Goal: Information Seeking & Learning: Check status

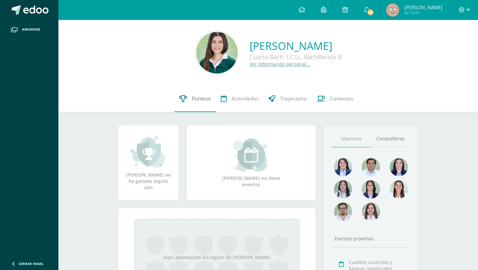
click at [196, 95] on span "Punteos" at bounding box center [201, 98] width 19 height 7
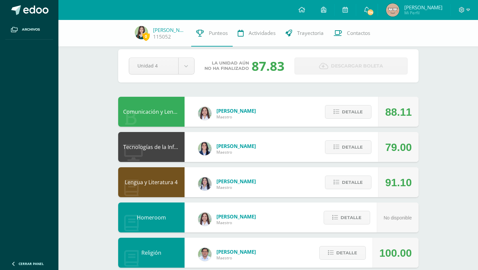
scroll to position [10, 0]
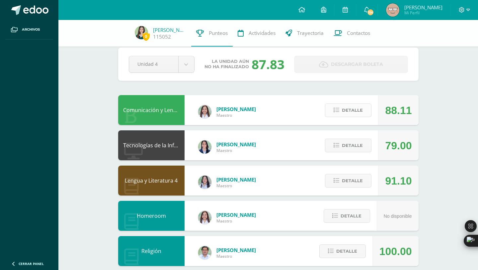
click at [353, 111] on span "Detalle" at bounding box center [352, 110] width 21 height 12
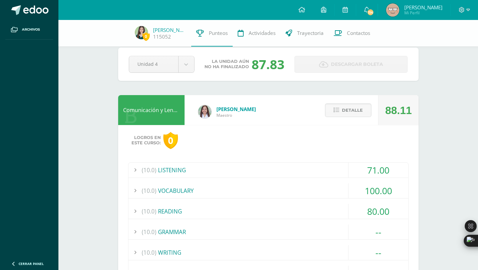
click at [282, 190] on div "(10.0) VOCABULARY" at bounding box center [268, 190] width 280 height 15
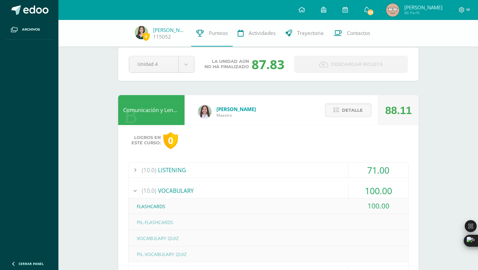
click at [283, 190] on div "(10.0) VOCABULARY" at bounding box center [268, 190] width 280 height 15
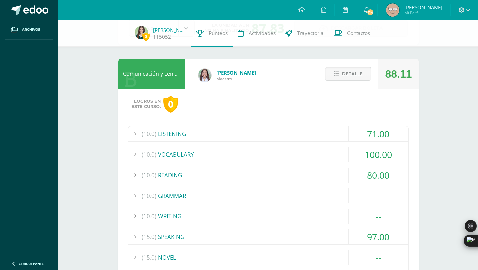
scroll to position [48, 0]
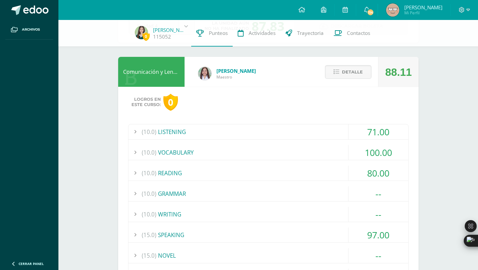
click at [281, 174] on div "(10.0) READING" at bounding box center [268, 172] width 280 height 15
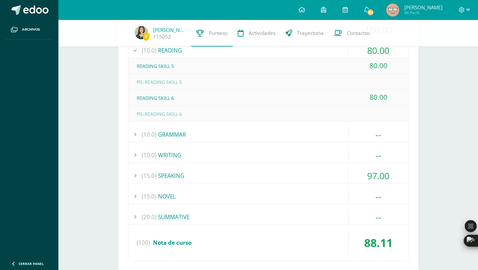
scroll to position [172, 0]
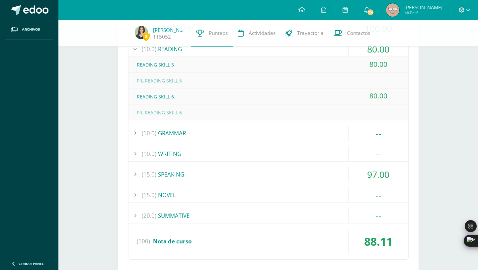
click at [283, 171] on div "(15.0) SPEAKING" at bounding box center [268, 174] width 280 height 15
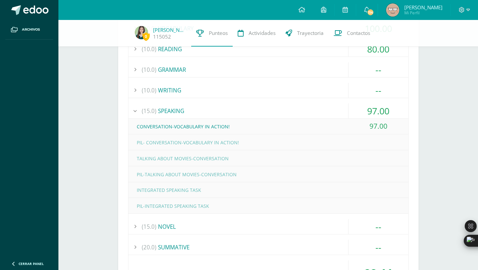
click at [283, 108] on div "(15.0) SPEAKING" at bounding box center [268, 110] width 280 height 15
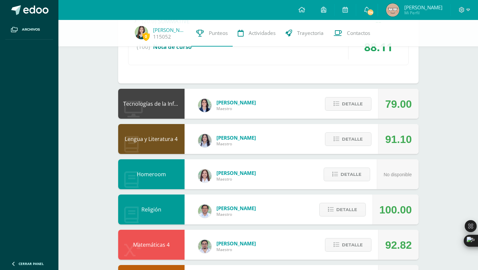
scroll to position [303, 0]
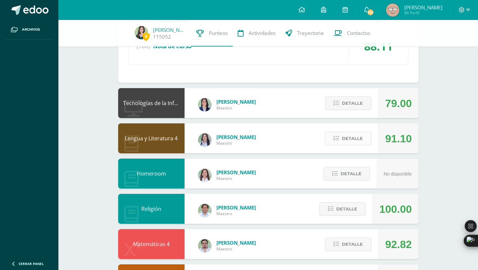
click at [349, 136] on span "Detalle" at bounding box center [352, 138] width 21 height 12
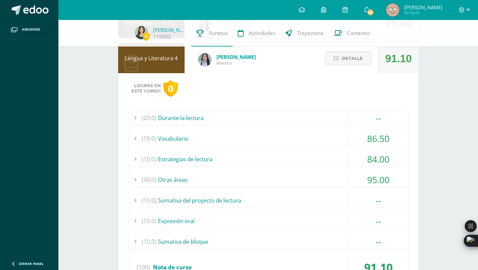
scroll to position [392, 0]
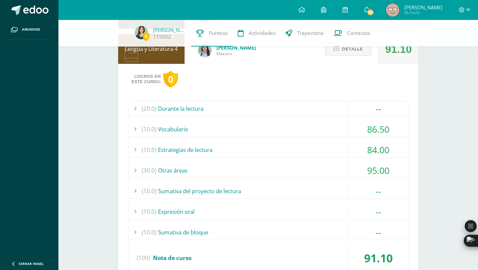
click at [309, 127] on div "(10.0) Vocabulario" at bounding box center [268, 128] width 280 height 15
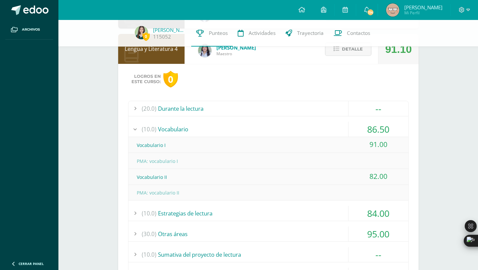
click at [309, 128] on div "(10.0) Vocabulario" at bounding box center [268, 128] width 280 height 15
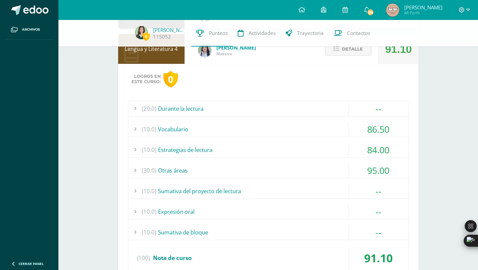
click at [309, 144] on div "(10.0) Estrategias de lectura" at bounding box center [268, 149] width 280 height 15
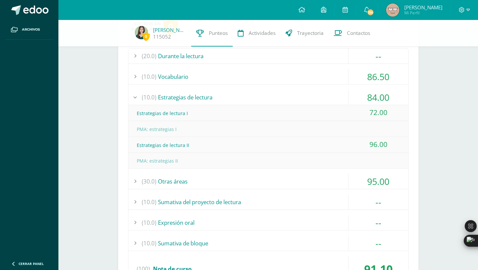
scroll to position [464, 0]
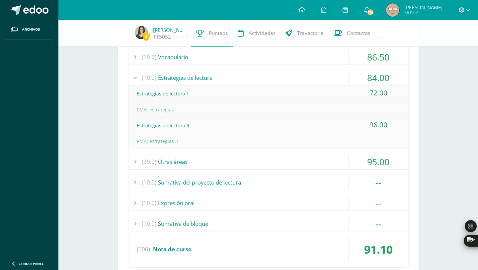
click at [285, 163] on div "(30.0) Otras áreas" at bounding box center [268, 161] width 280 height 15
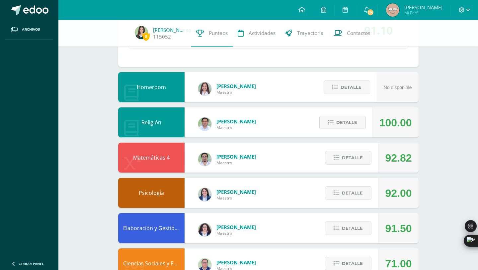
scroll to position [715, 0]
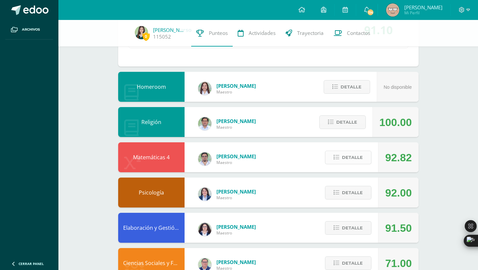
click at [346, 159] on span "Detalle" at bounding box center [352, 157] width 21 height 12
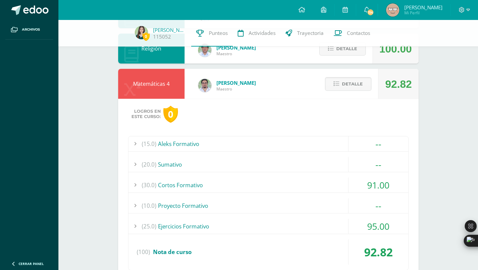
click at [314, 183] on div "(30.0) Cortos Formativo" at bounding box center [268, 184] width 280 height 15
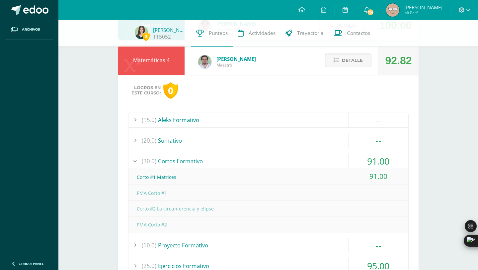
scroll to position [718, 0]
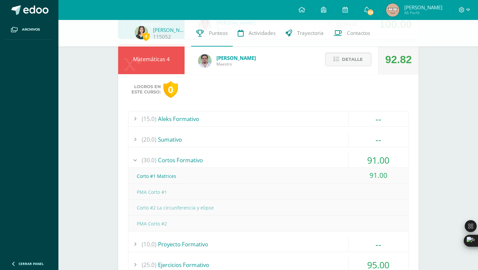
click at [312, 163] on div "(30.0) Cortos Formativo" at bounding box center [268, 159] width 280 height 15
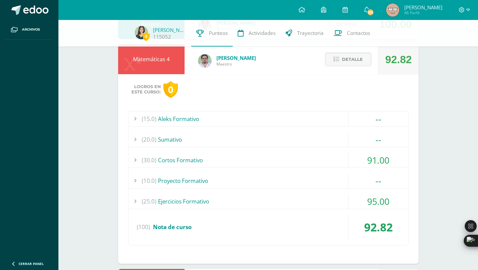
click at [300, 203] on div "(25.0) Ejercicios Formativo" at bounding box center [268, 200] width 280 height 15
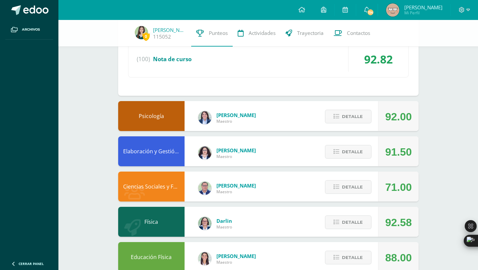
scroll to position [1023, 0]
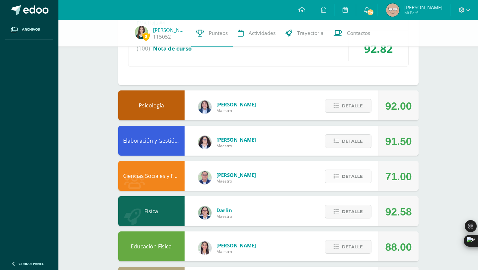
click at [335, 180] on button "Detalle" at bounding box center [348, 176] width 46 height 14
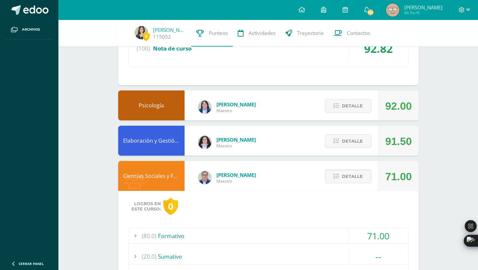
scroll to position [1191, 0]
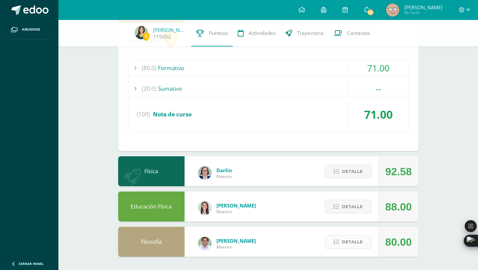
click at [329, 243] on button "Detalle" at bounding box center [348, 242] width 46 height 14
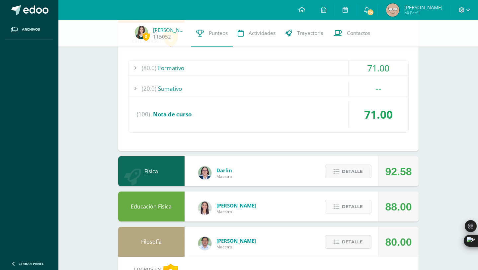
click at [343, 213] on button "Detalle" at bounding box center [348, 206] width 46 height 14
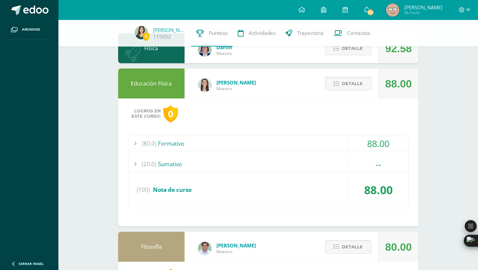
click at [345, 140] on div "(80.0) Formativo" at bounding box center [268, 143] width 280 height 15
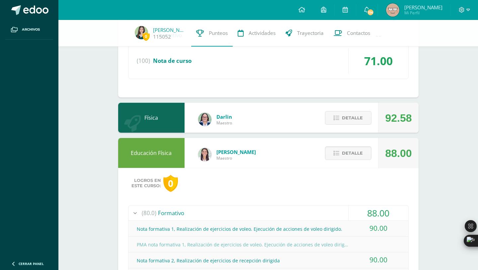
scroll to position [1103, 0]
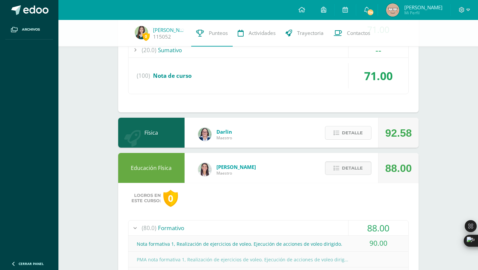
click at [364, 134] on button "Detalle" at bounding box center [348, 133] width 46 height 14
